Goal: Information Seeking & Learning: Learn about a topic

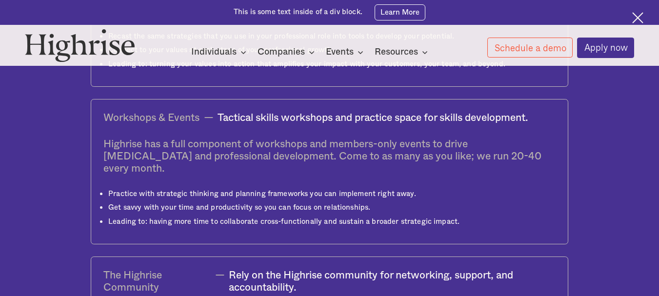
scroll to position [2641, 0]
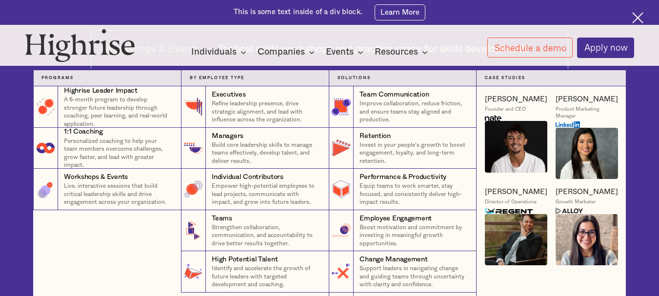
click at [277, 53] on div "Companies" at bounding box center [280, 52] width 47 height 12
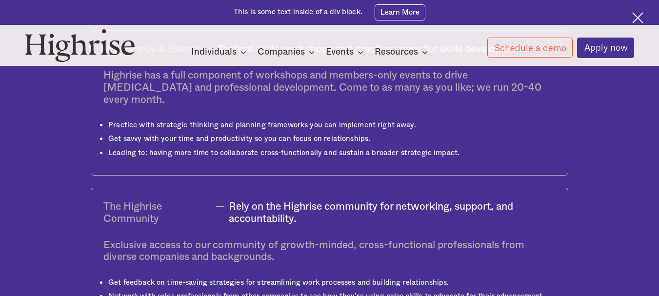
click at [277, 53] on div "Companies" at bounding box center [280, 52] width 47 height 12
click at [637, 17] on img at bounding box center [637, 17] width 11 height 11
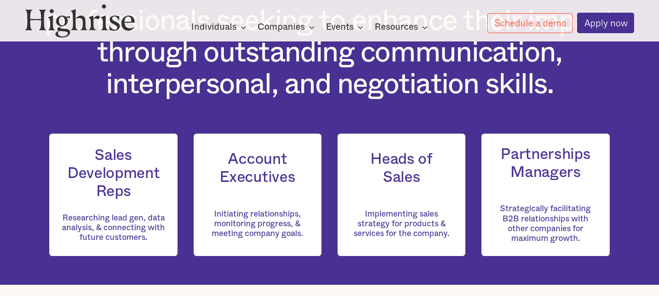
scroll to position [713, 0]
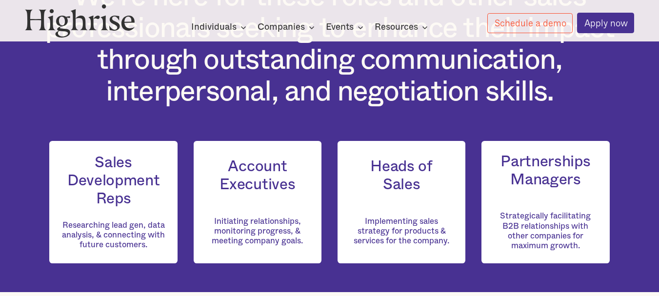
click at [98, 222] on div "Sales Development Reps Researching lead gen, data analysis, & connecting with f…" at bounding box center [113, 202] width 128 height 122
click at [119, 195] on h3 "Sales Development Reps" at bounding box center [113, 181] width 103 height 54
click at [120, 195] on h3 "Sales Development Reps" at bounding box center [113, 181] width 103 height 54
click at [121, 192] on h3 "Sales Development Reps" at bounding box center [113, 181] width 103 height 54
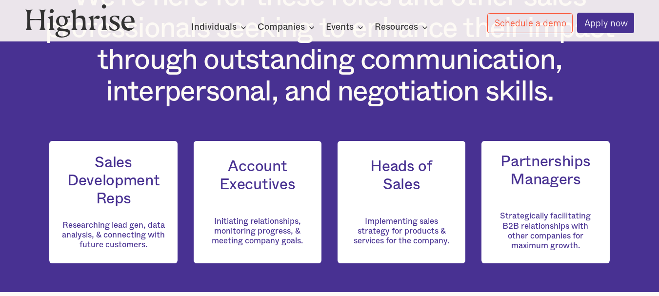
drag, startPoint x: 418, startPoint y: 192, endPoint x: 491, endPoint y: 176, distance: 75.3
click at [421, 191] on h3 "Heads of Sales" at bounding box center [401, 176] width 103 height 36
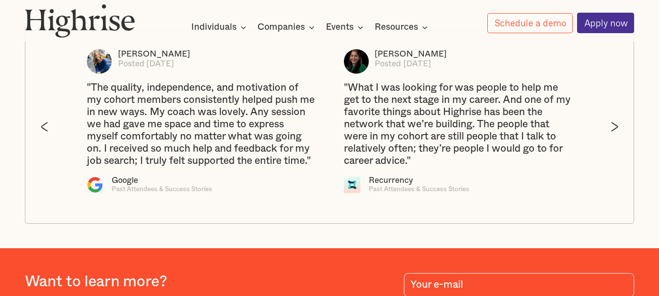
scroll to position [1698, 0]
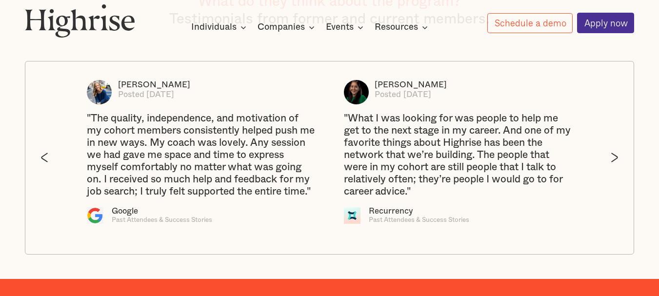
click at [613, 162] on img "next slide" at bounding box center [613, 158] width 7 height 10
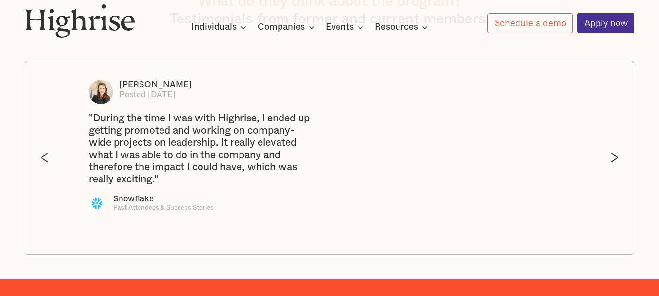
click at [613, 162] on img "next slide" at bounding box center [613, 158] width 7 height 10
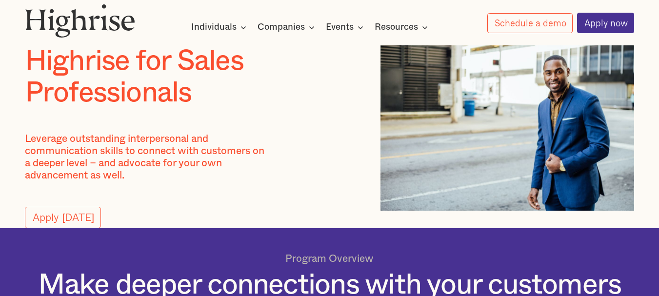
scroll to position [0, 0]
